Goal: Transaction & Acquisition: Purchase product/service

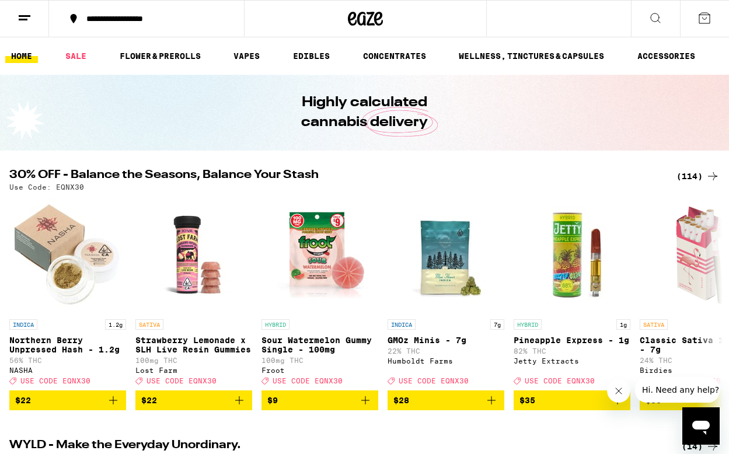
click at [701, 19] on icon at bounding box center [705, 18] width 14 height 14
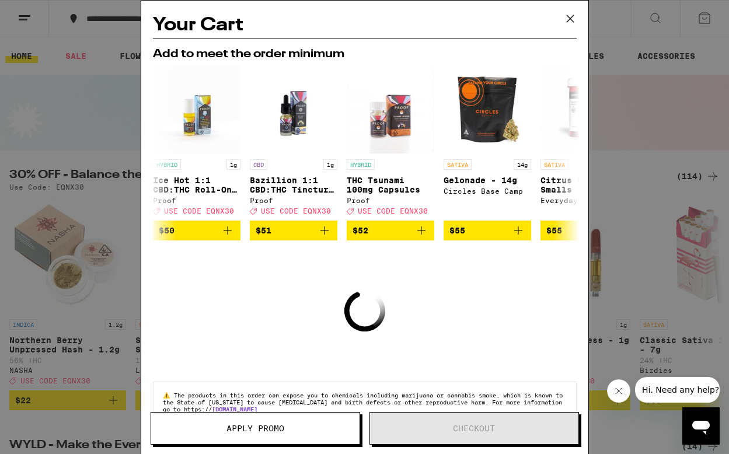
click at [106, 120] on div "Your Cart Add to meet the order minimum HYBRID 1g Ice Hot 1:1 CBD:THC Roll-On -…" at bounding box center [364, 227] width 729 height 454
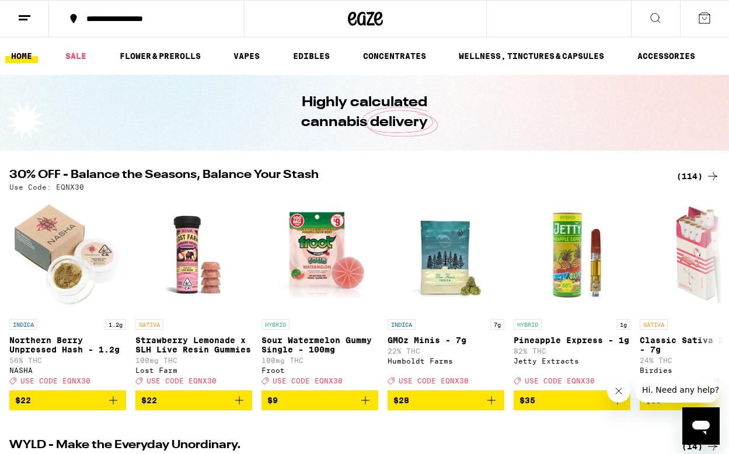
click at [21, 26] on button at bounding box center [24, 19] width 49 height 37
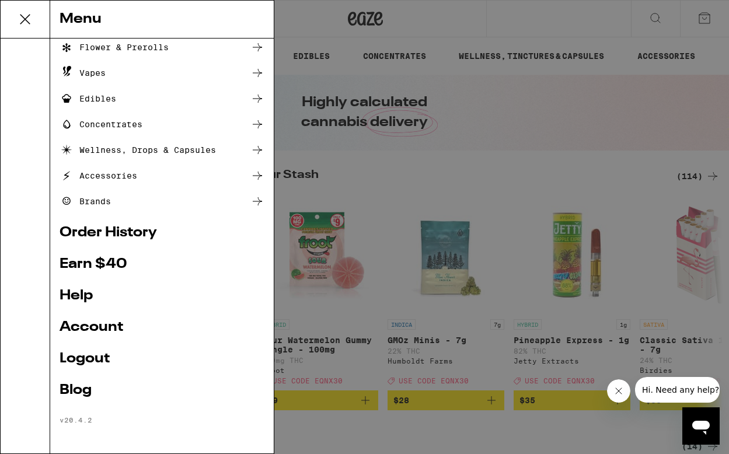
scroll to position [82, 0]
click at [107, 234] on link "Order History" at bounding box center [162, 233] width 205 height 14
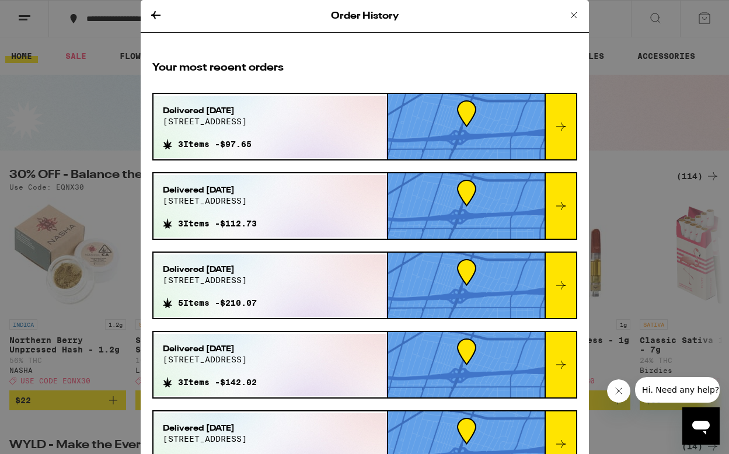
click at [573, 16] on icon at bounding box center [574, 15] width 14 height 14
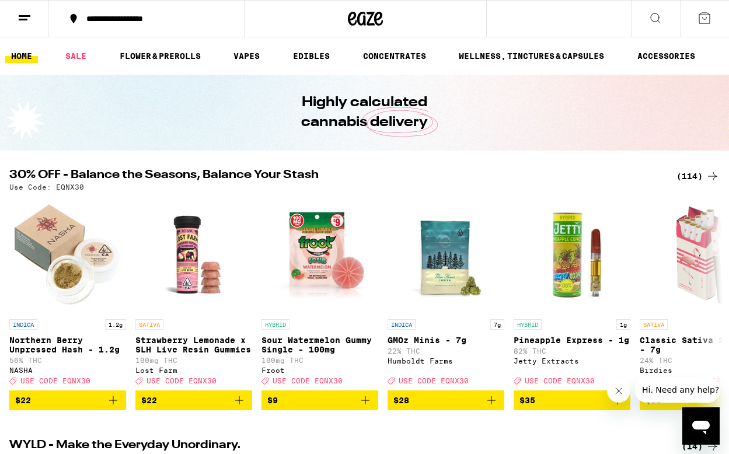
click at [527, 115] on div "Highly calculated cannabis delivery" at bounding box center [365, 113] width 448 height 76
click at [34, 19] on button at bounding box center [24, 19] width 49 height 37
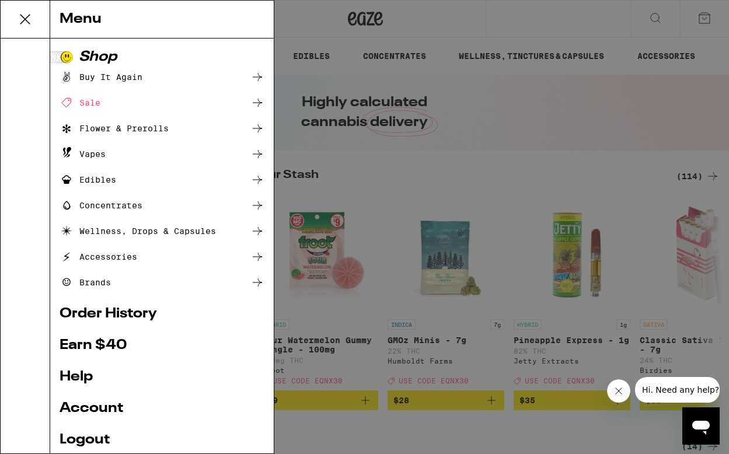
click at [124, 315] on link "Order History" at bounding box center [162, 314] width 205 height 14
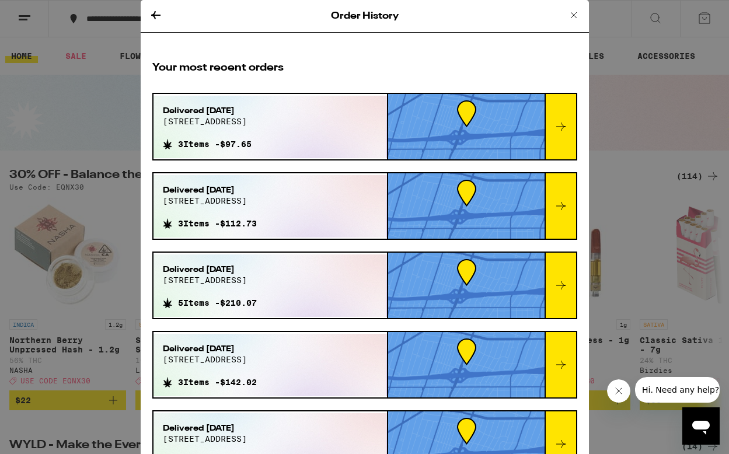
click at [572, 13] on icon at bounding box center [574, 15] width 6 height 6
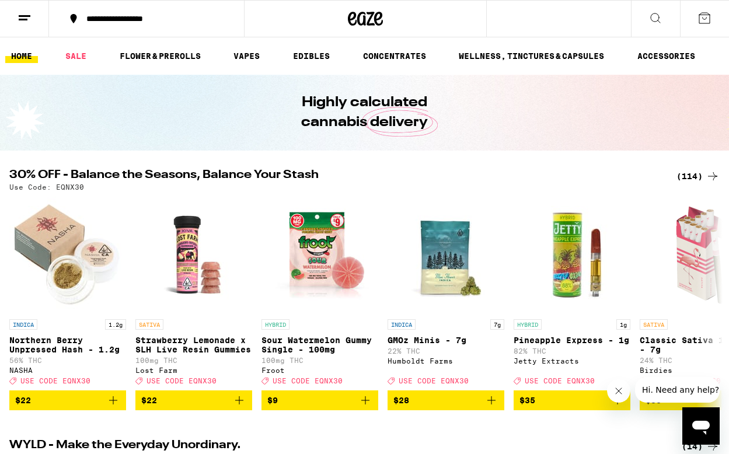
click at [651, 16] on icon at bounding box center [655, 17] width 9 height 9
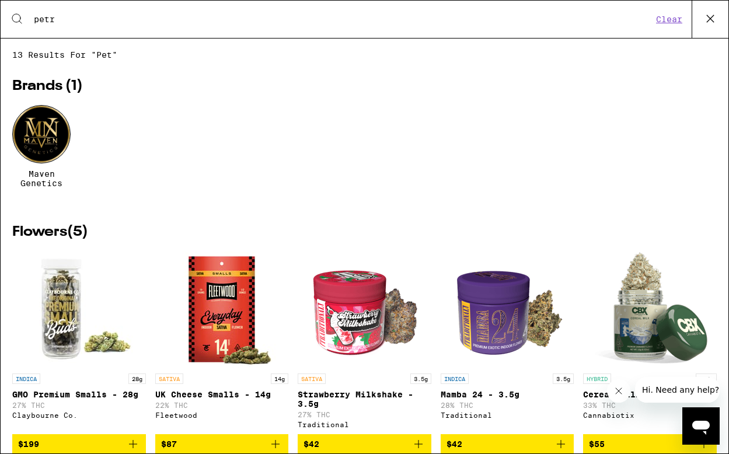
type input "petra"
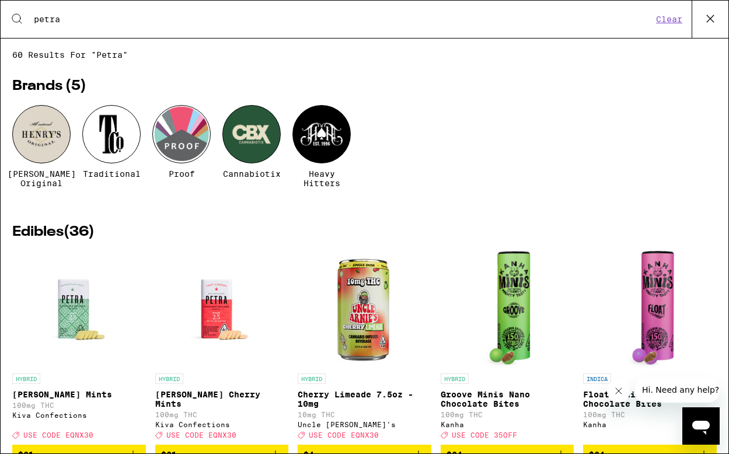
click at [183, 21] on input "petra" at bounding box center [342, 19] width 619 height 11
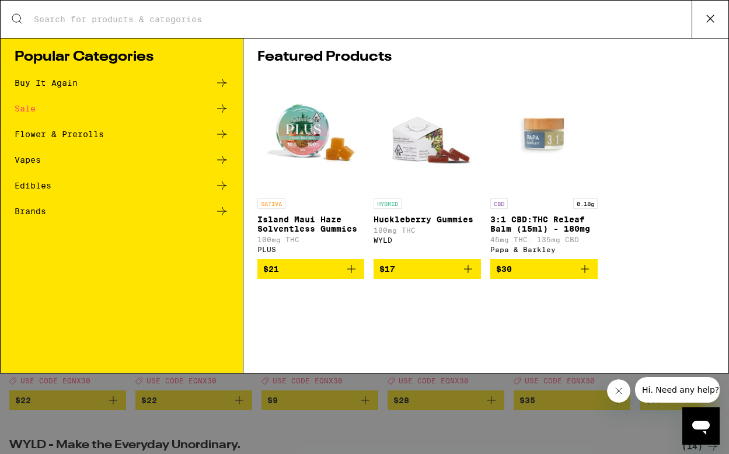
click at [710, 23] on icon at bounding box center [711, 19] width 18 height 18
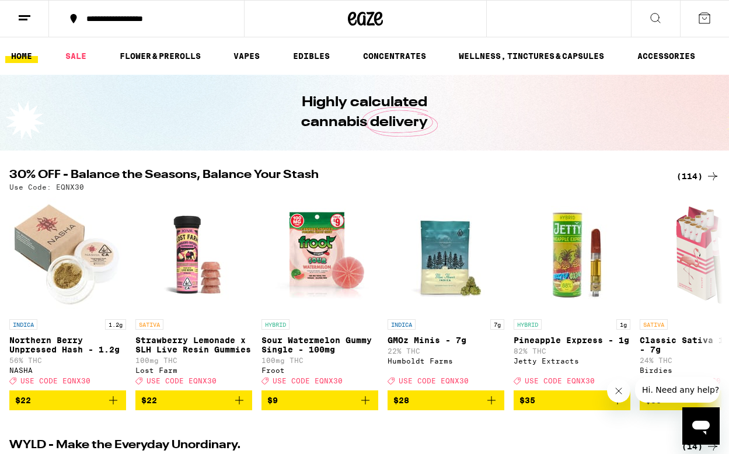
click at [29, 14] on icon at bounding box center [25, 18] width 14 height 14
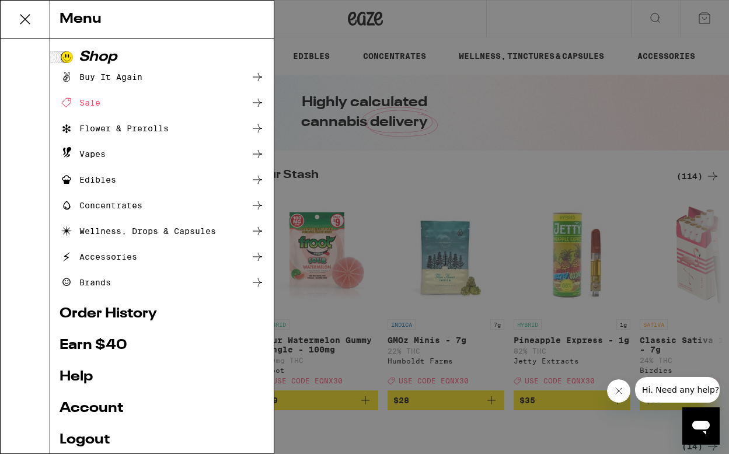
click at [96, 310] on link "Order History" at bounding box center [162, 314] width 205 height 14
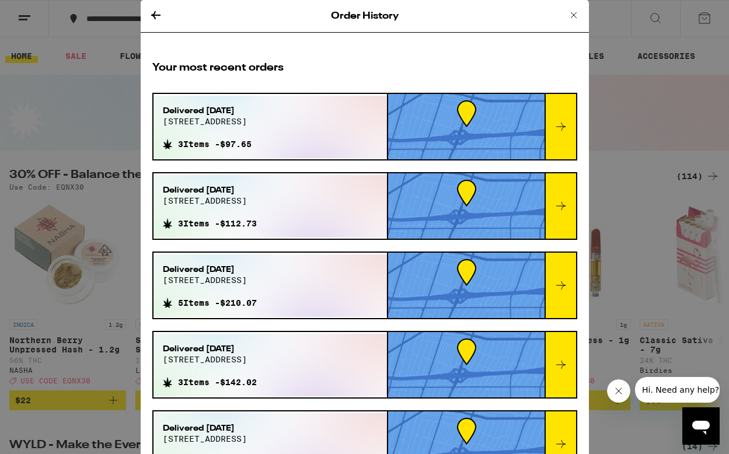
click at [560, 140] on div at bounding box center [561, 126] width 32 height 65
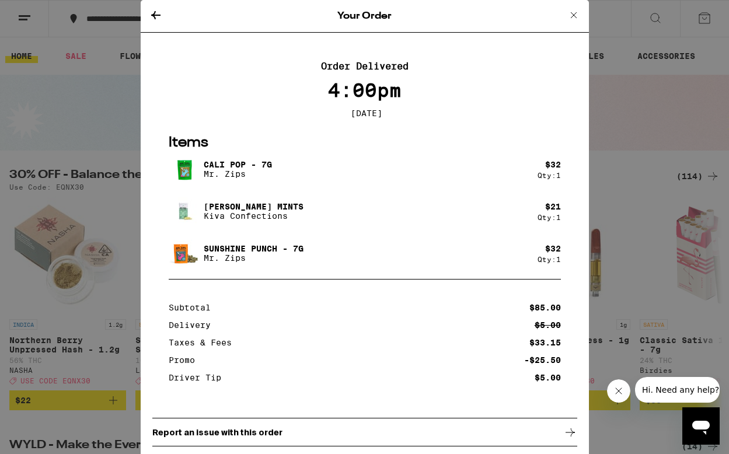
click at [571, 14] on icon at bounding box center [574, 15] width 14 height 14
